Goal: Information Seeking & Learning: Learn about a topic

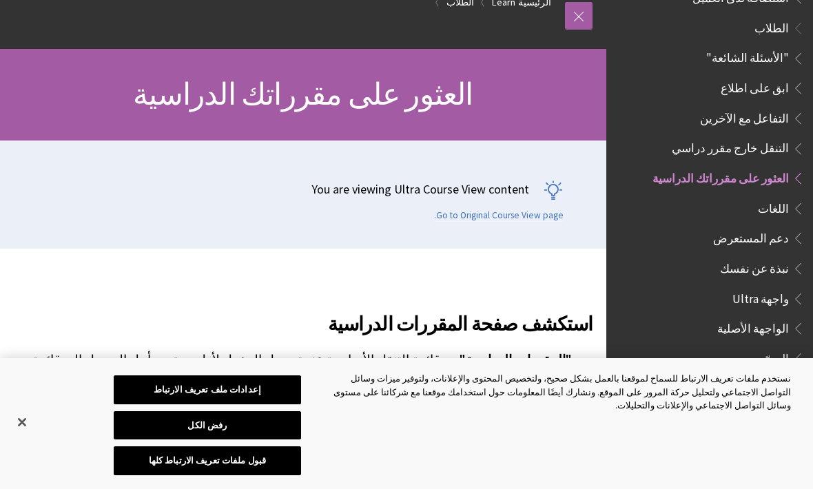
scroll to position [90, 0]
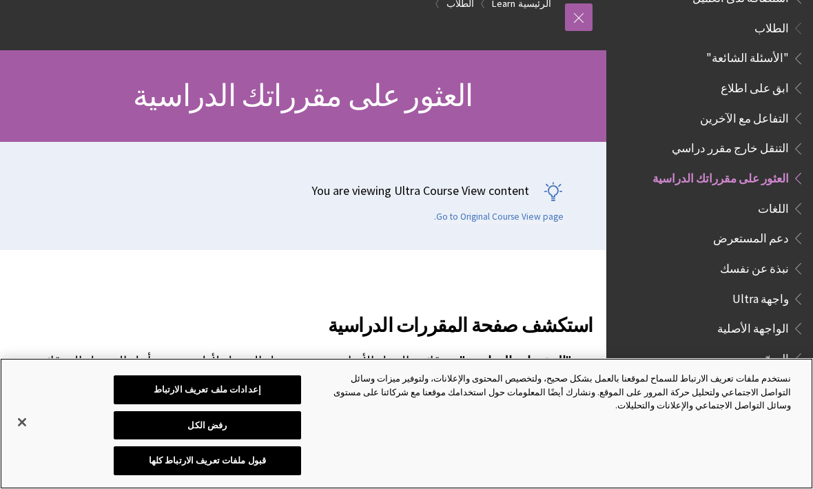
click at [167, 475] on button "قبول ملفات تعريف الارتباط كلها" at bounding box center [207, 460] width 187 height 29
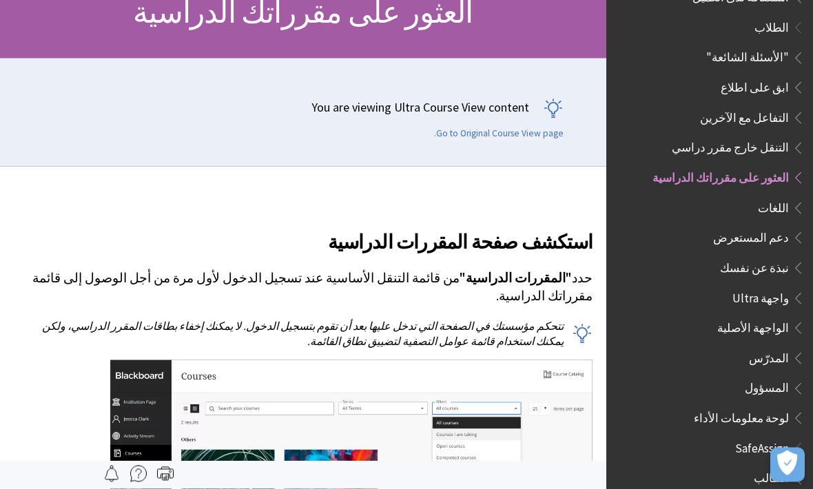
scroll to position [177, 0]
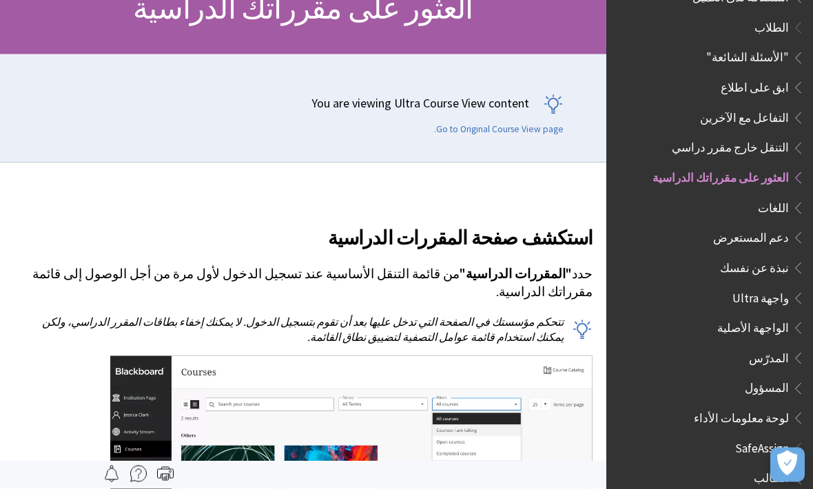
click at [789, 407] on span "Book outline for Blackboard Learn Help" at bounding box center [795, 415] width 14 height 17
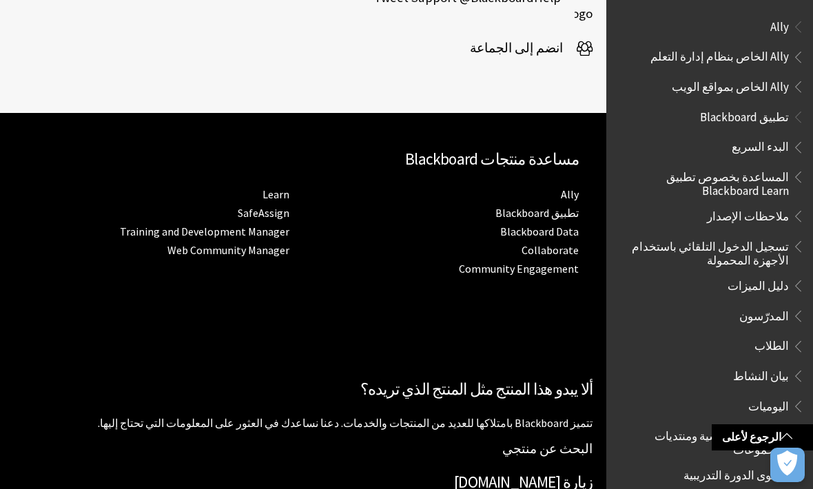
click at [771, 187] on span "المساعدة بخصوص تطبيق Blackboard Learn" at bounding box center [705, 181] width 166 height 32
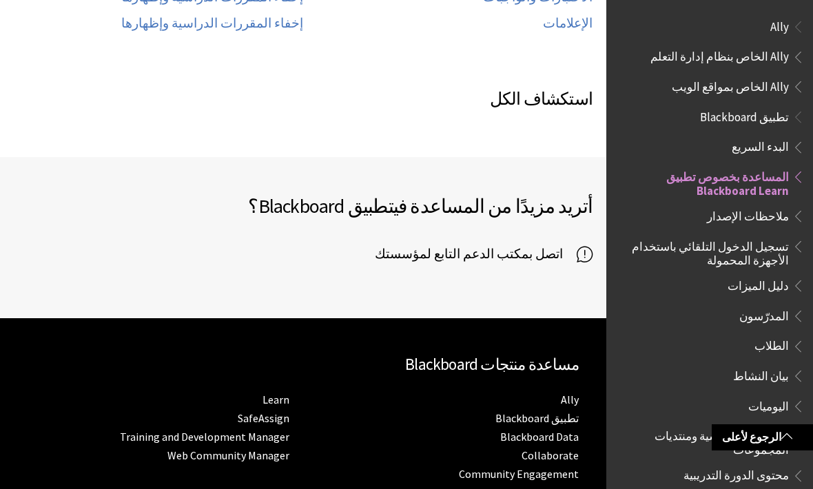
click at [781, 25] on span "Ally" at bounding box center [779, 24] width 19 height 19
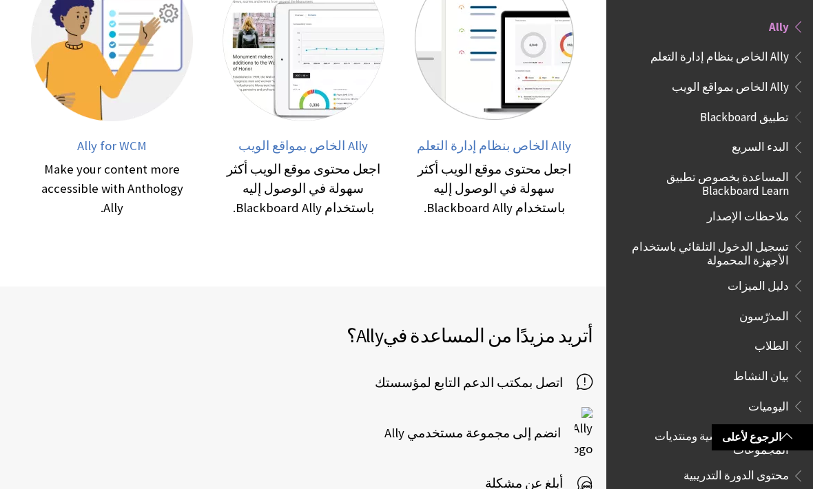
click at [771, 147] on span "البدء السريع" at bounding box center [759, 145] width 57 height 19
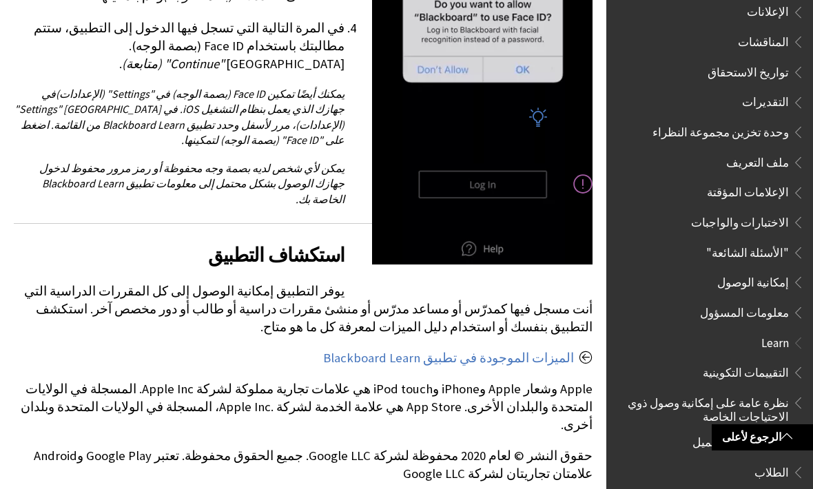
scroll to position [554, 0]
click at [766, 270] on span "إمكانية الوصول" at bounding box center [753, 279] width 72 height 19
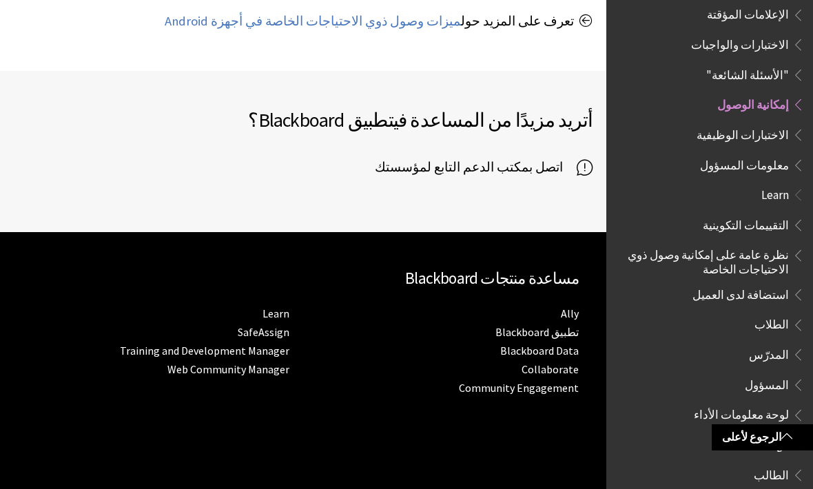
scroll to position [1029, 0]
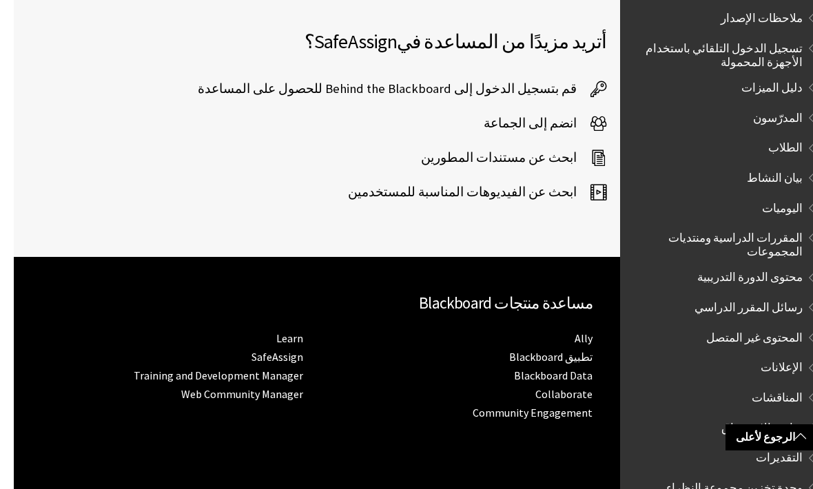
scroll to position [201, 0]
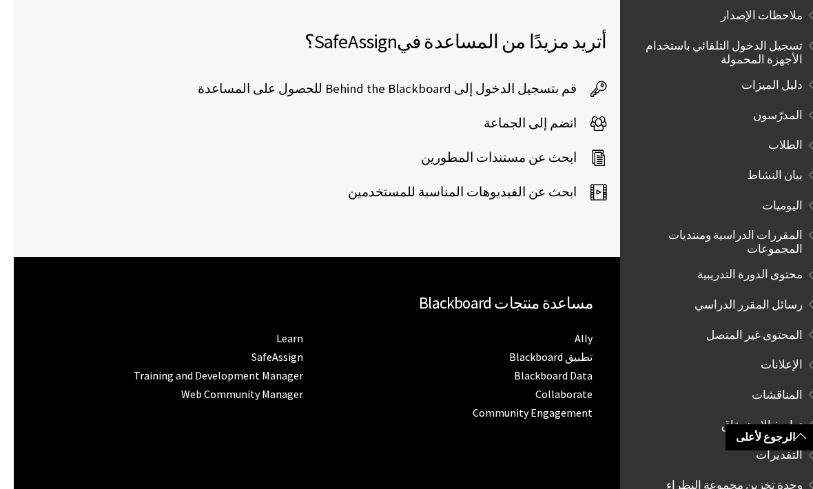
click at [770, 141] on span "الطلاب" at bounding box center [712, 145] width 183 height 23
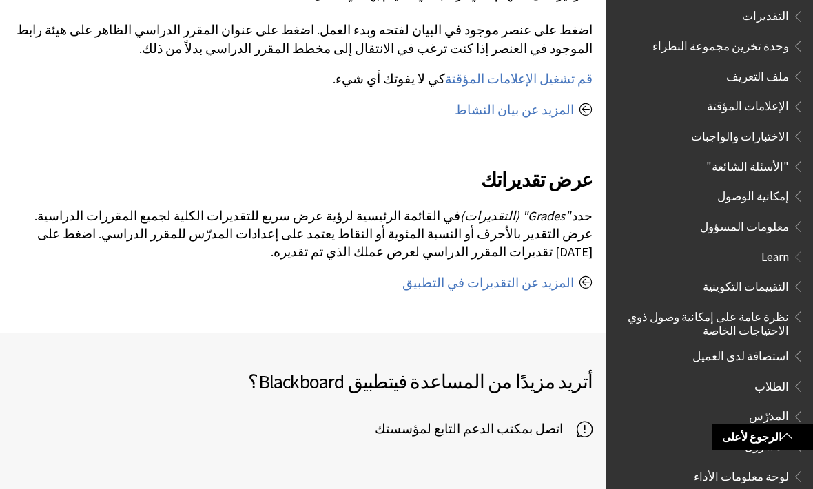
scroll to position [641, 0]
click at [774, 244] on span "Learn" at bounding box center [775, 253] width 28 height 19
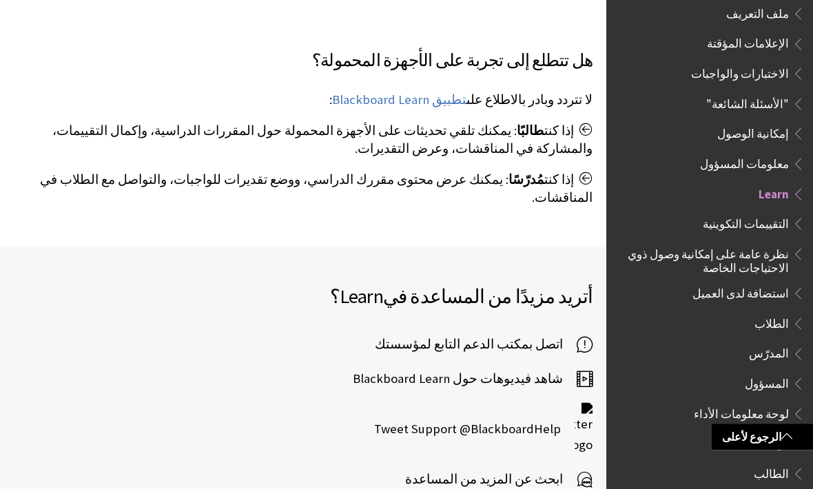
scroll to position [551, 0]
click at [569, 468] on span "ابحث عن المزيد من المساعدة" at bounding box center [490, 478] width 171 height 21
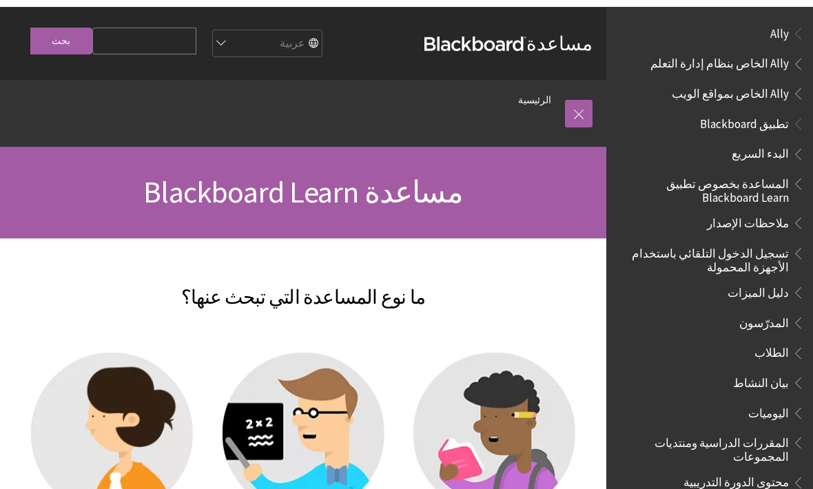
scroll to position [0, 0]
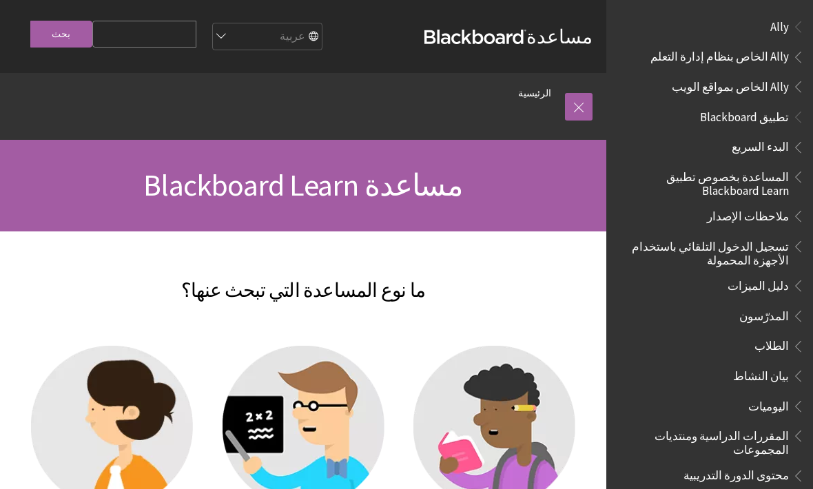
click at [129, 32] on input "Search Query" at bounding box center [144, 34] width 104 height 27
type input "ذونات"
click at [61, 36] on input "بحث" at bounding box center [61, 34] width 62 height 27
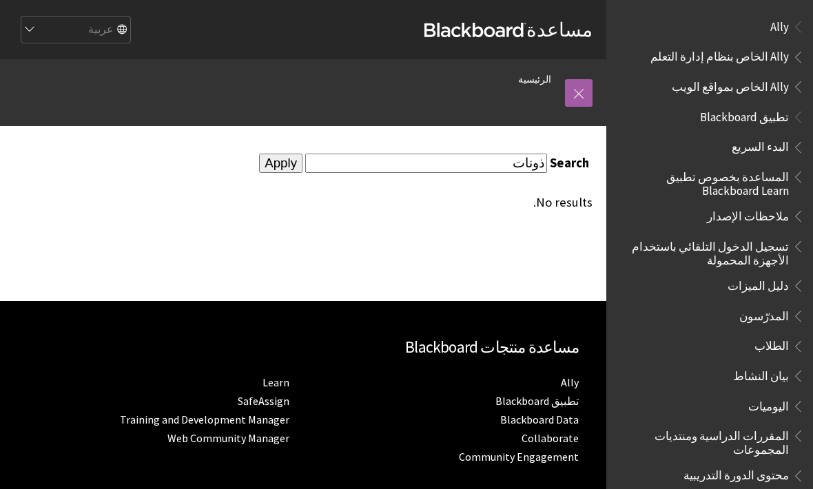
click at [302, 170] on input "Apply" at bounding box center [280, 163] width 43 height 19
click at [450, 166] on input "ذونات" at bounding box center [426, 163] width 242 height 19
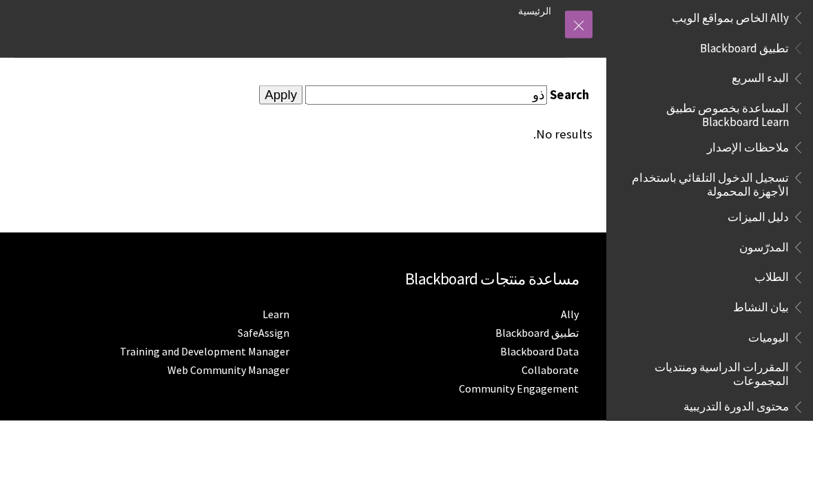
type input "ذ"
type input "عدادات"
click at [302, 154] on input "Apply" at bounding box center [280, 163] width 43 height 19
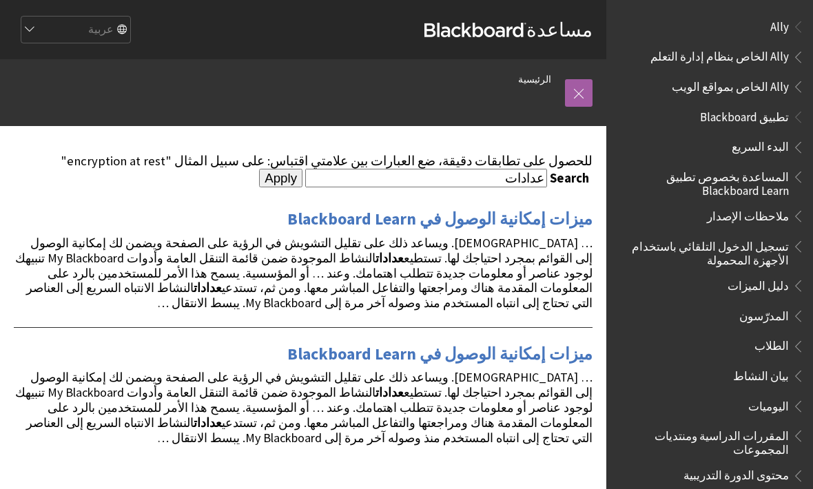
click at [92, 35] on select "English عربية Català Cymraeg Deutsch Español Suomi Français עברית Italiano 日本語 …" at bounding box center [75, 31] width 110 height 28
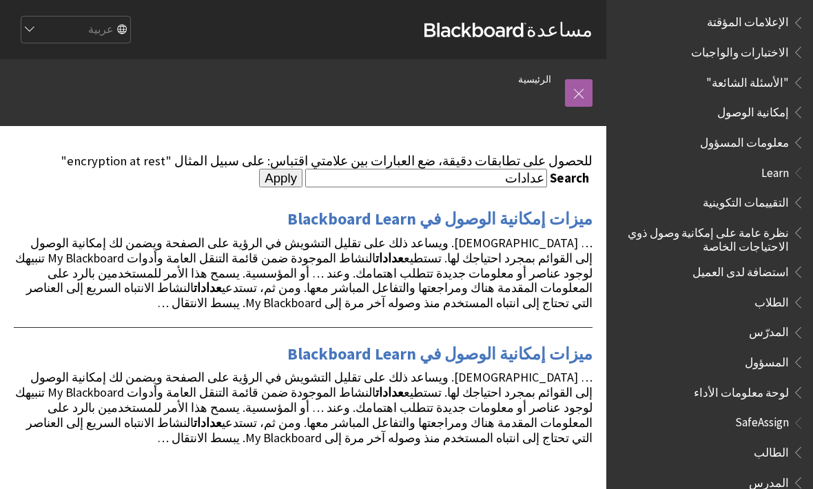
scroll to position [722, 0]
click at [751, 412] on span "SafeAssign" at bounding box center [762, 421] width 54 height 19
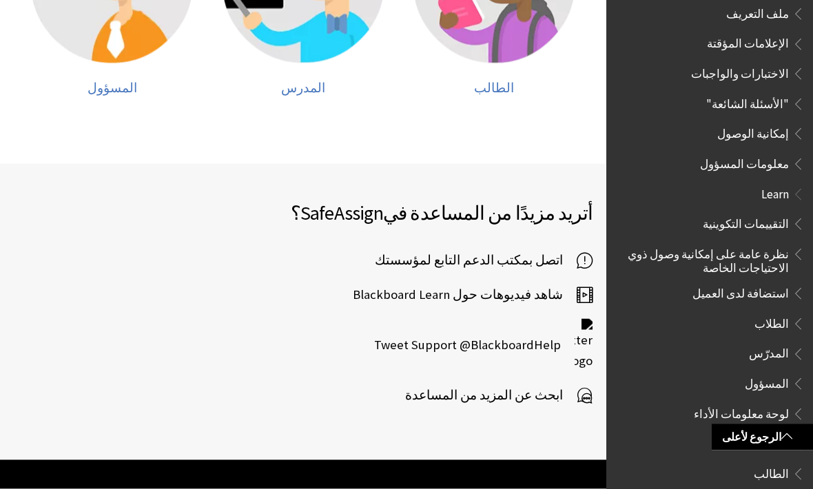
scroll to position [446, 0]
